Goal: Check status: Check status

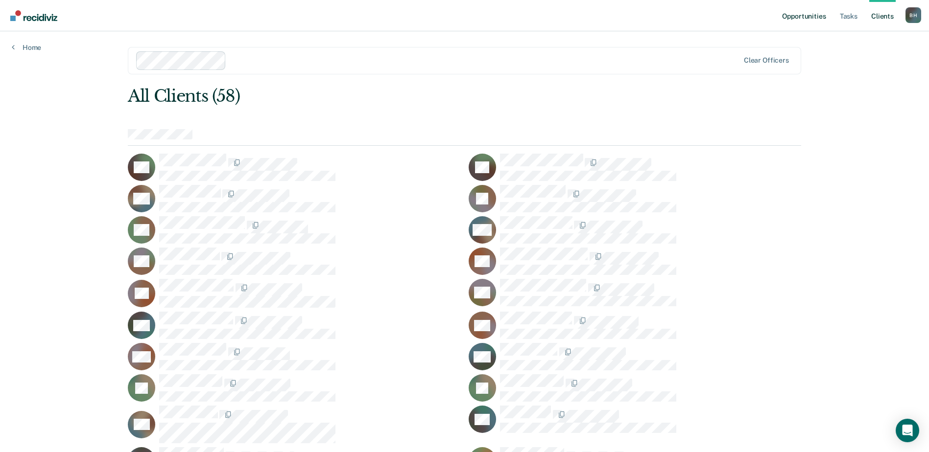
click at [786, 21] on link "Opportunities" at bounding box center [803, 15] width 47 height 31
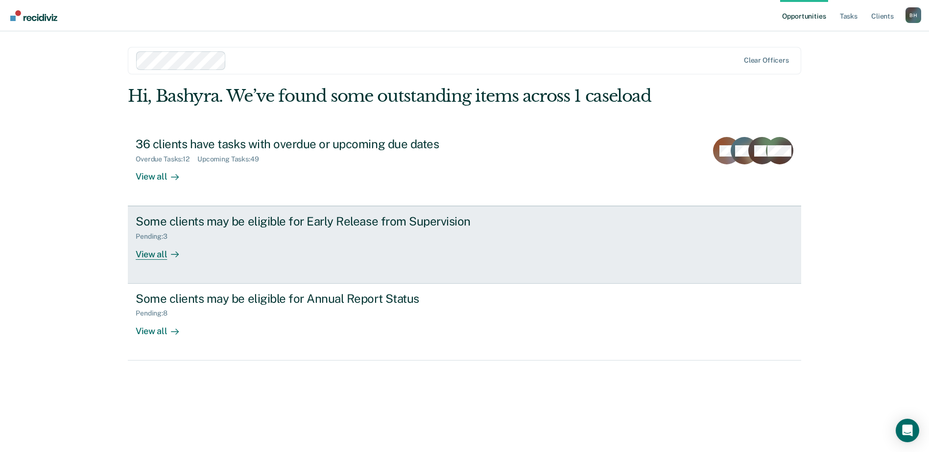
scroll to position [67, 0]
click at [154, 260] on div "View all" at bounding box center [163, 250] width 55 height 19
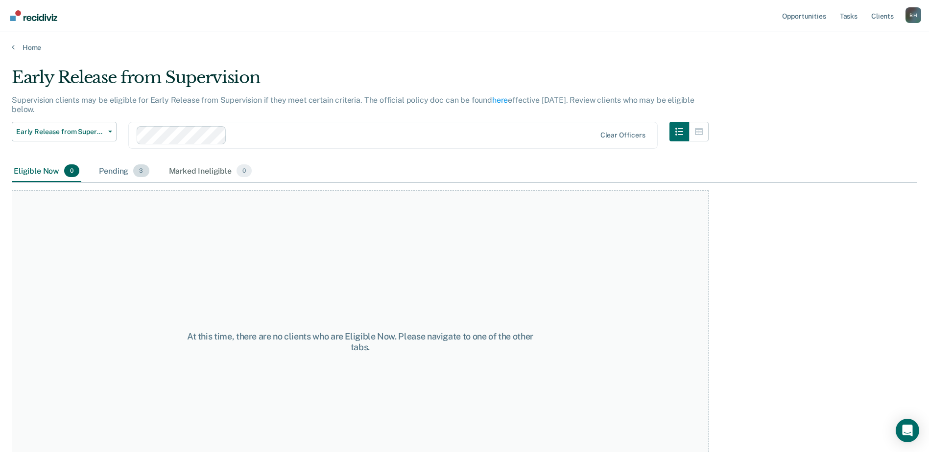
click at [149, 182] on div "Pending 3" at bounding box center [124, 172] width 54 height 22
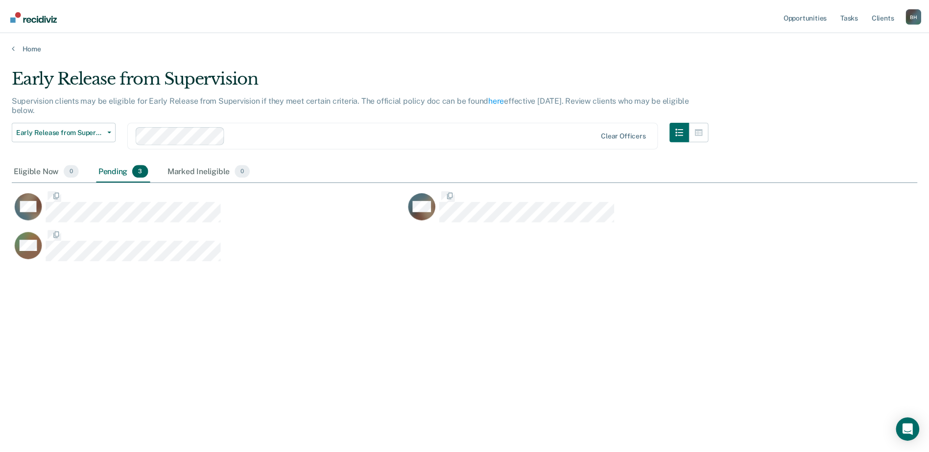
scroll to position [269, 899]
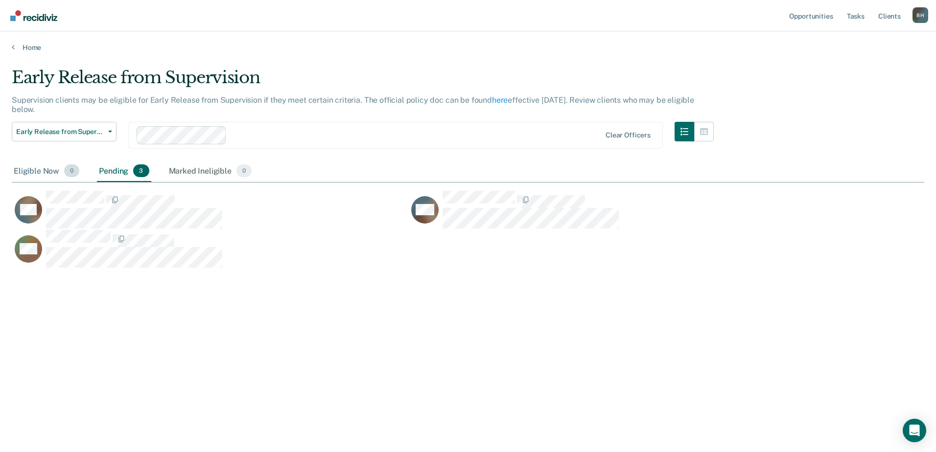
click at [36, 182] on div "Eligible Now 0" at bounding box center [47, 172] width 70 height 22
